Goal: Check status: Check status

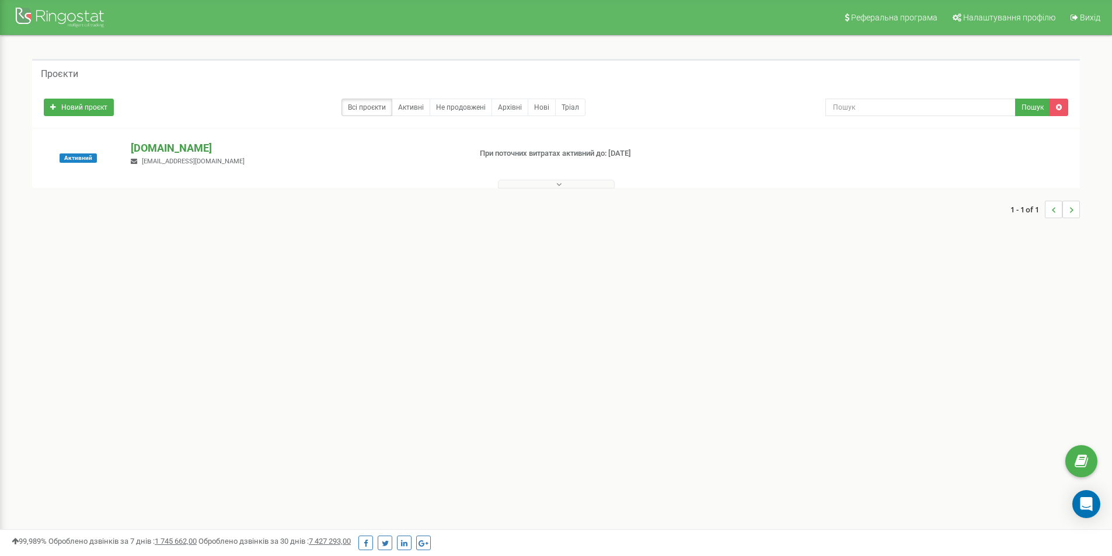
click at [186, 149] on p "[DOMAIN_NAME]" at bounding box center [296, 148] width 330 height 15
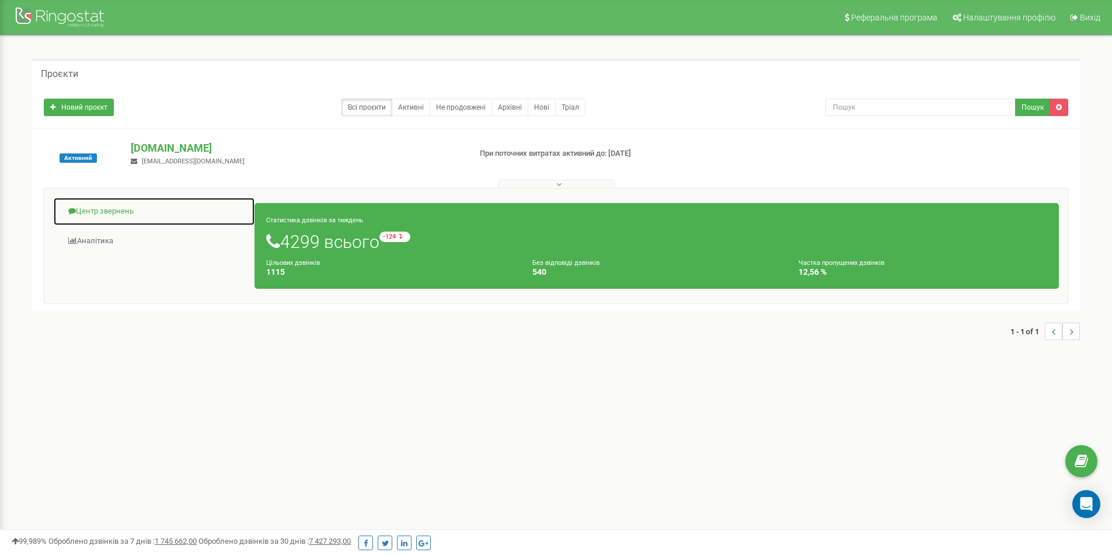
click at [110, 212] on link "Центр звернень" at bounding box center [154, 211] width 202 height 29
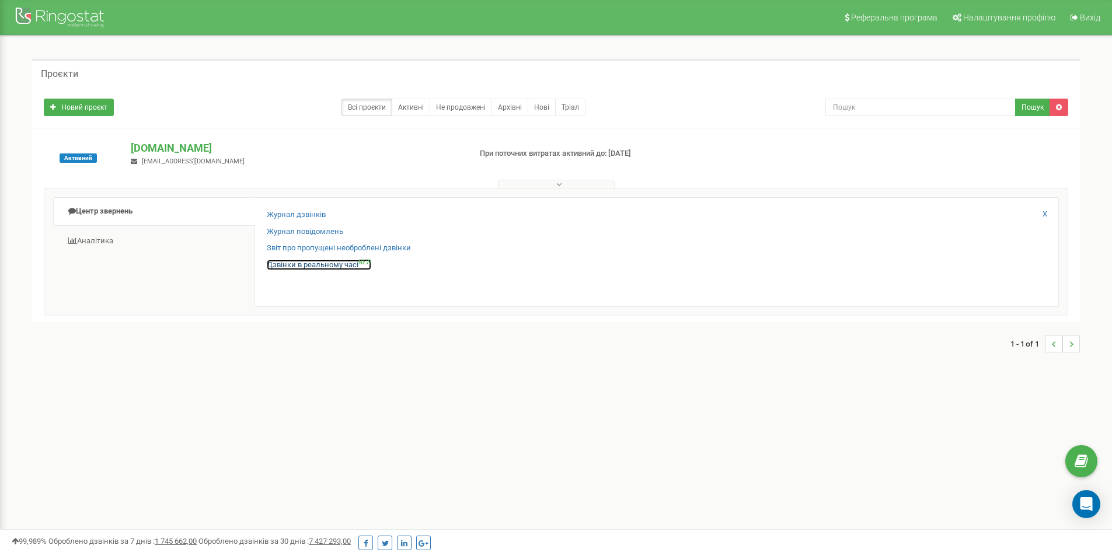
click at [305, 265] on link "Дзвінки в реальному часі NEW" at bounding box center [319, 265] width 104 height 11
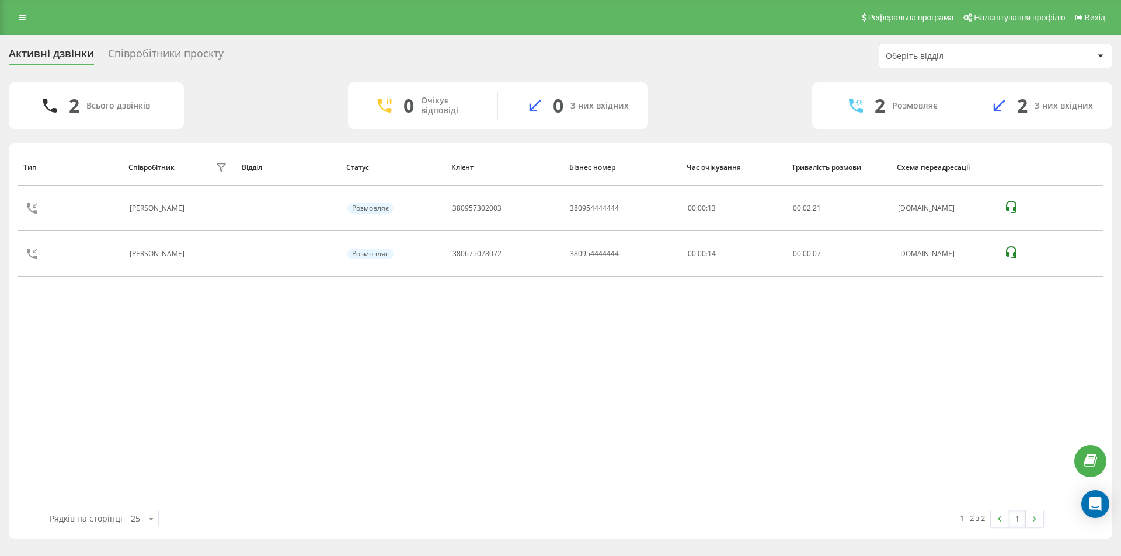
click at [505, 330] on div "Тип Співробітник фільтру Відділ Статус Клієнт Бізнес номер Час очікування Трива…" at bounding box center [560, 329] width 1084 height 361
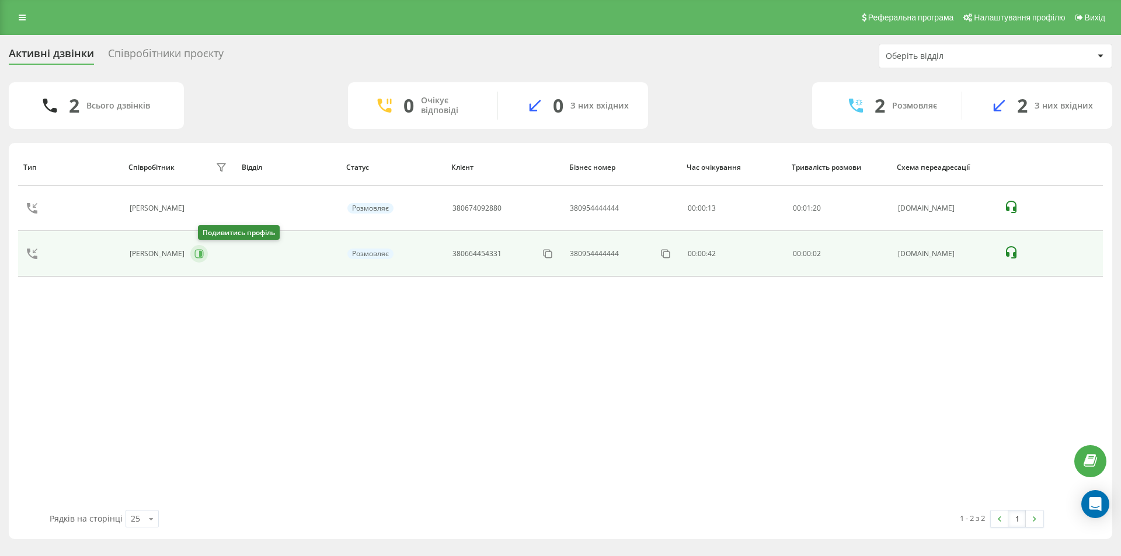
click at [208, 253] on button at bounding box center [199, 254] width 18 height 18
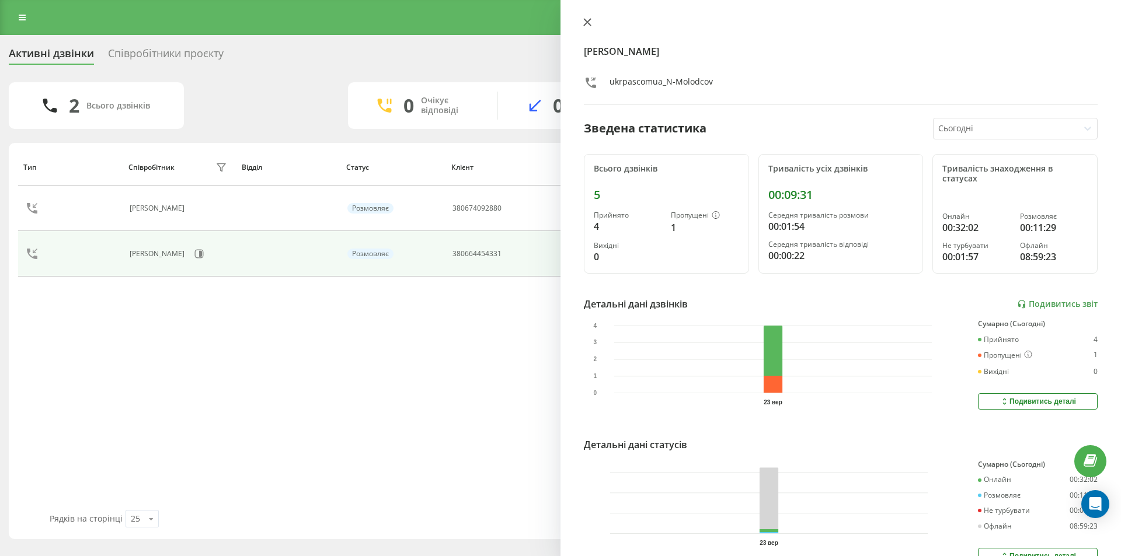
click at [585, 27] on button at bounding box center [587, 23] width 15 height 11
